Goal: Task Accomplishment & Management: Complete application form

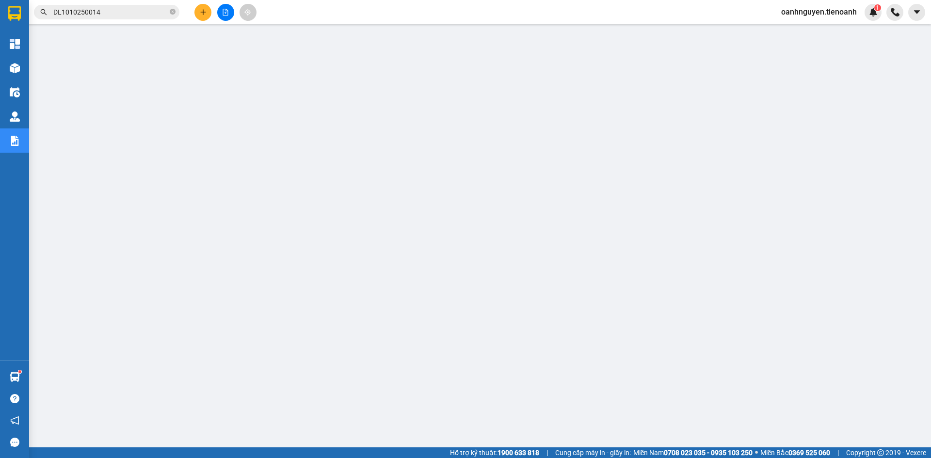
click at [124, 13] on input "DL1010250014" at bounding box center [110, 12] width 114 height 11
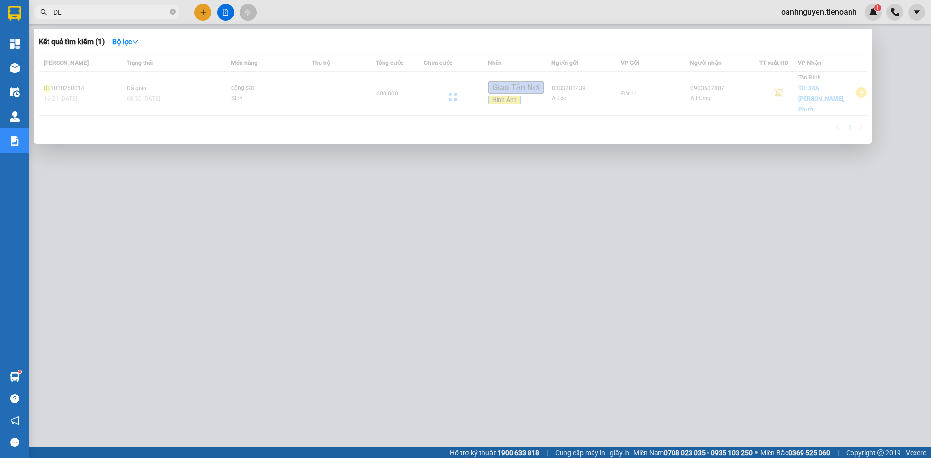
type input "D"
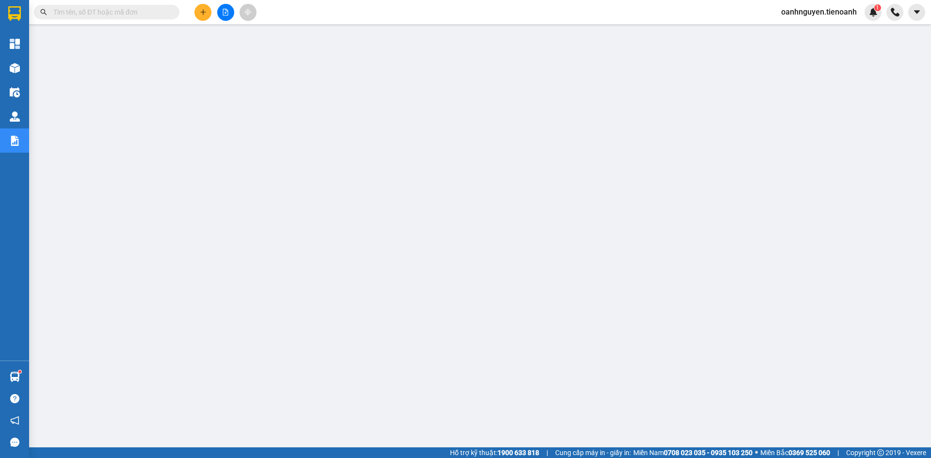
paste input "TB2709250129"
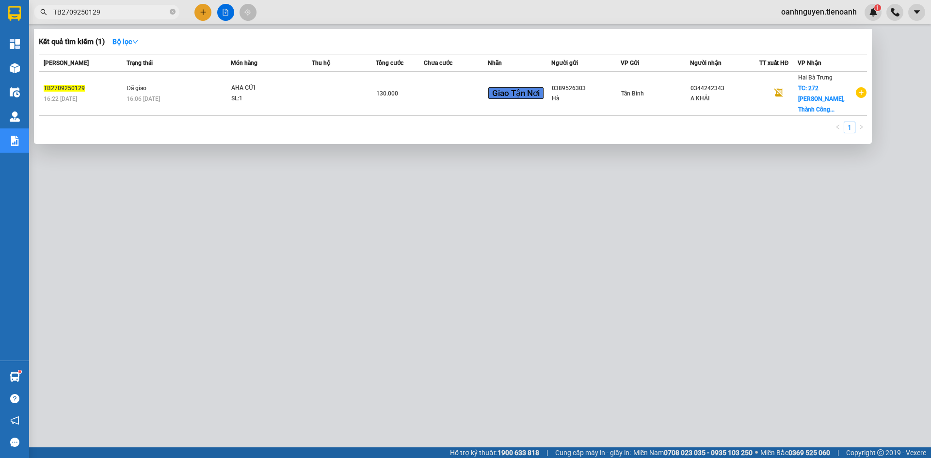
type input "TB2709250129"
click at [620, 397] on div at bounding box center [465, 229] width 931 height 458
click at [105, 13] on input "TB2709250129" at bounding box center [110, 12] width 114 height 11
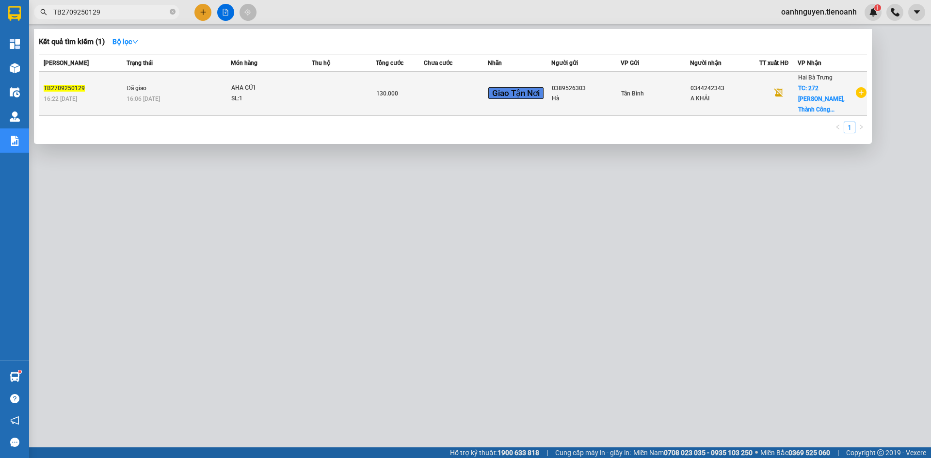
click at [426, 86] on td at bounding box center [456, 94] width 64 height 44
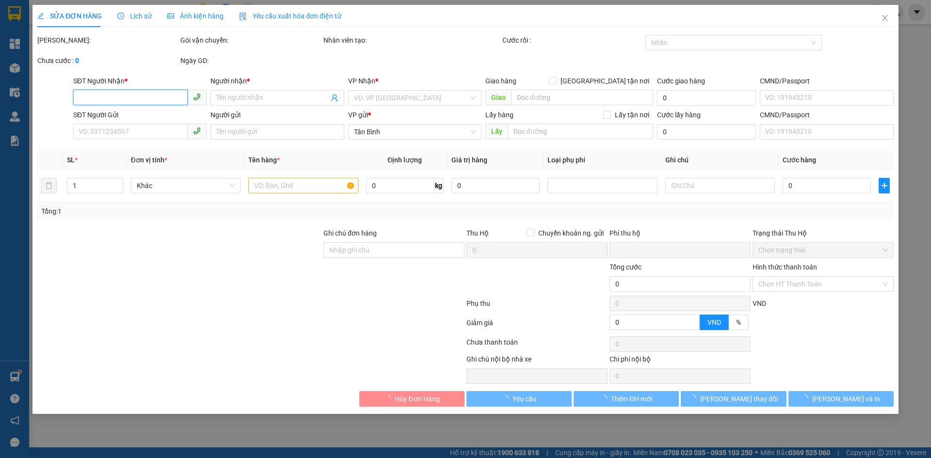
type input "0344242343"
type input "A KHẢI"
checkbox input "true"
type input "272 Hoàng Diệu, [PERSON_NAME], [GEOGRAPHIC_DATA], [GEOGRAPHIC_DATA]"
type input "60.000"
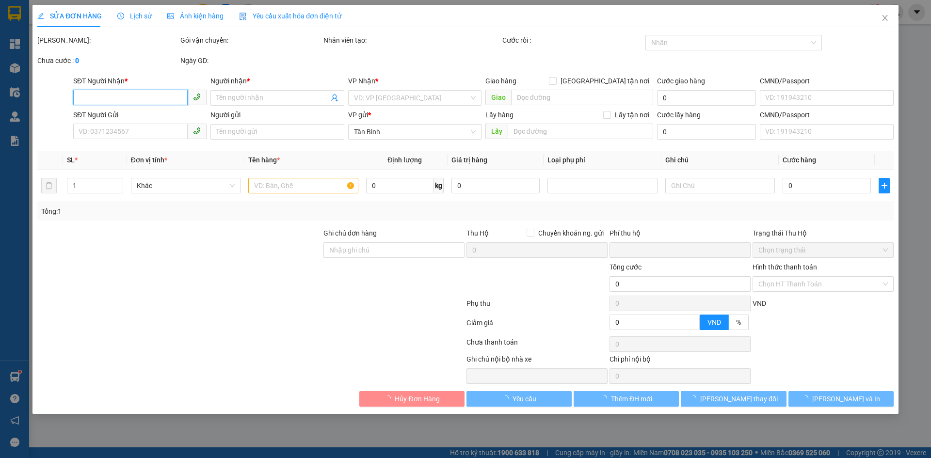
type input "0389526303"
type input "Hà"
type input "0"
type input "130.000"
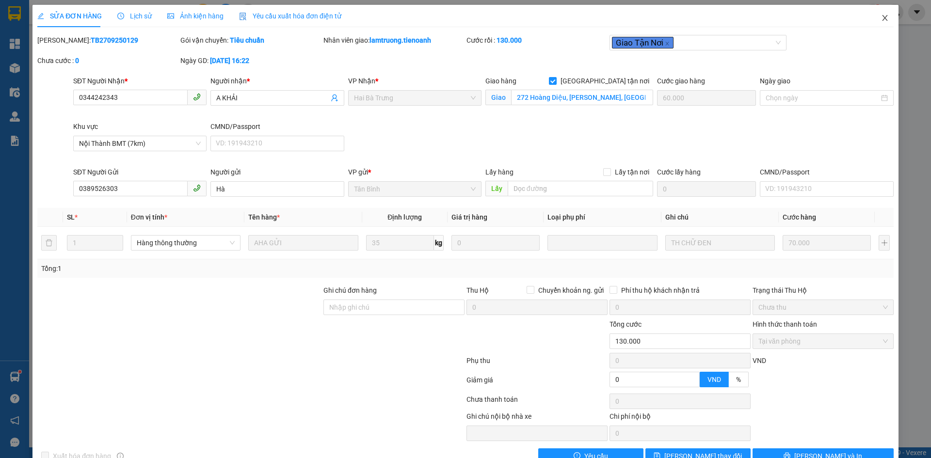
click at [881, 17] on icon "close" at bounding box center [885, 18] width 8 height 8
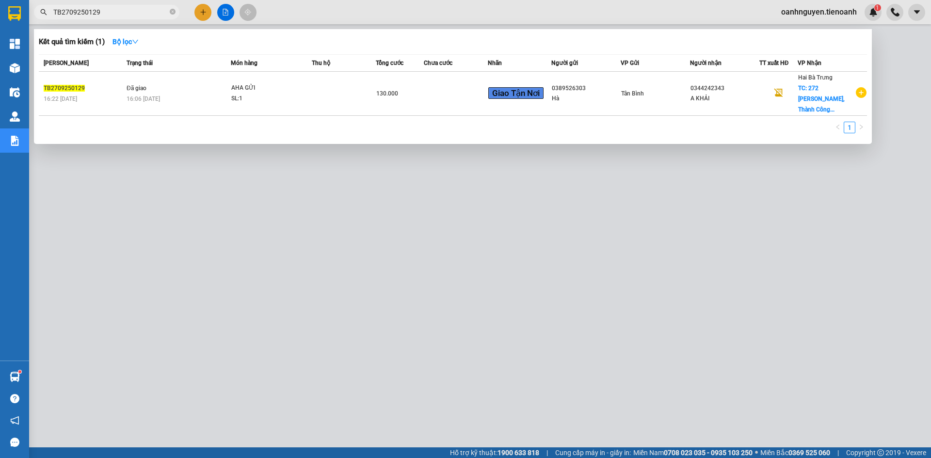
click at [112, 12] on input "TB2709250129" at bounding box center [110, 12] width 114 height 11
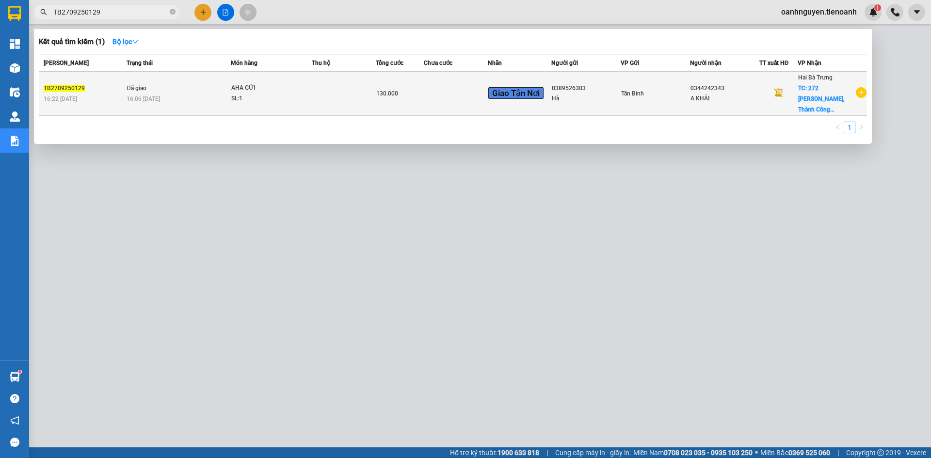
click at [318, 91] on td at bounding box center [344, 94] width 64 height 44
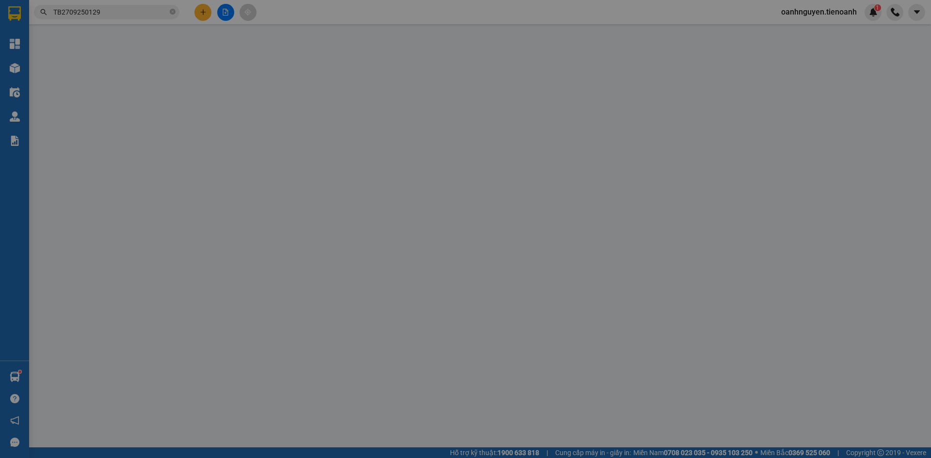
click at [318, 91] on span at bounding box center [276, 98] width 133 height 16
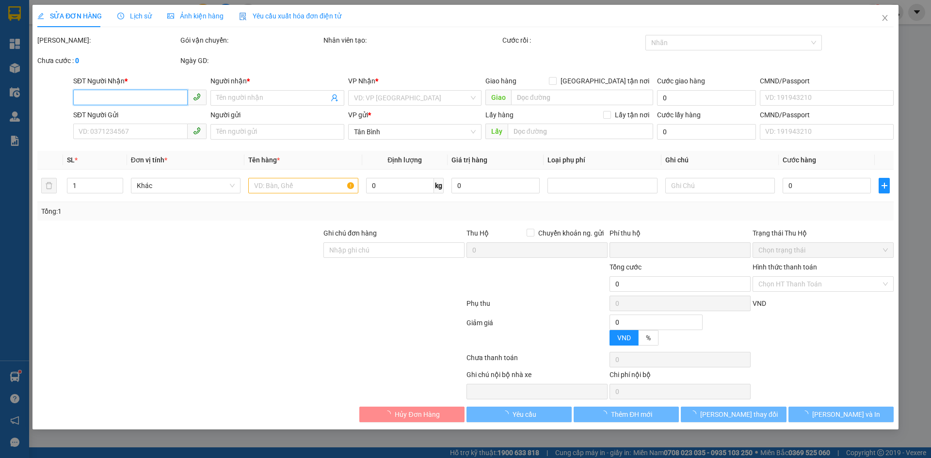
type input "0344242343"
type input "A KHẢI"
checkbox input "true"
type input "272 Hoàng Diệu, [PERSON_NAME], [GEOGRAPHIC_DATA], [GEOGRAPHIC_DATA]"
type input "60.000"
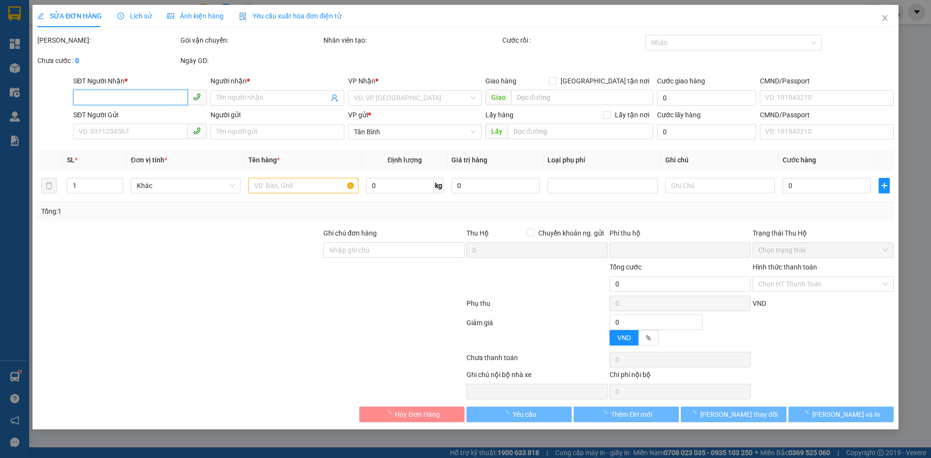
type input "0389526303"
type input "Hà"
type input "0"
type input "130.000"
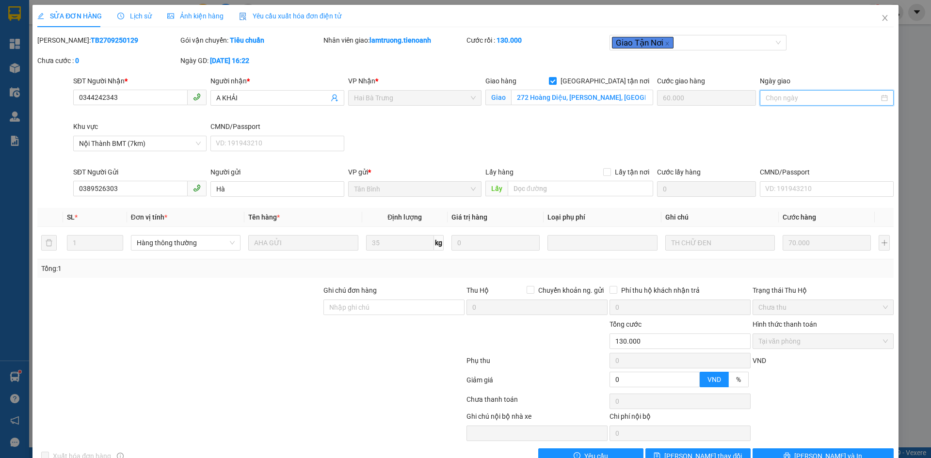
click at [812, 99] on input "Ngày giao" at bounding box center [821, 98] width 113 height 11
click at [684, 140] on div "SĐT Người Nhận * 0344242343 Người nhận * A KHẢI VP Nhận * Hai Bà Trưng Giao hàn…" at bounding box center [483, 121] width 824 height 91
click at [137, 17] on span "Lịch sử" at bounding box center [134, 16] width 34 height 8
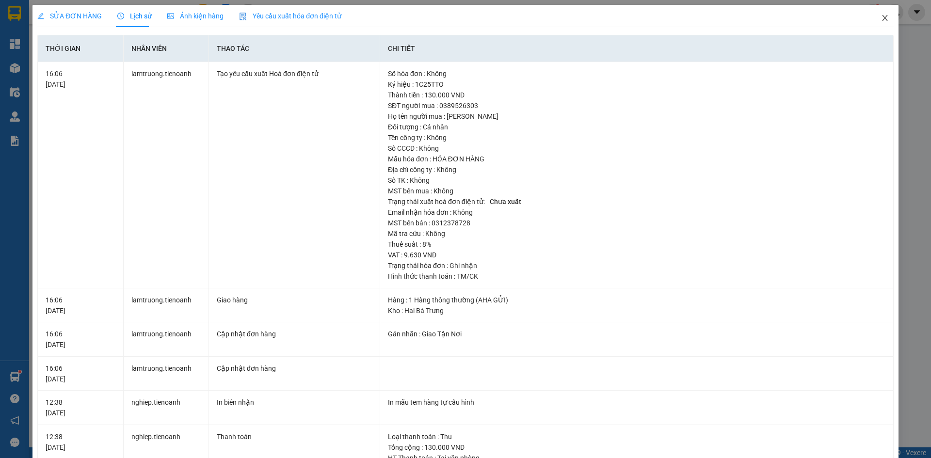
click at [882, 16] on icon "close" at bounding box center [884, 18] width 5 height 6
